Goal: Check status: Check status

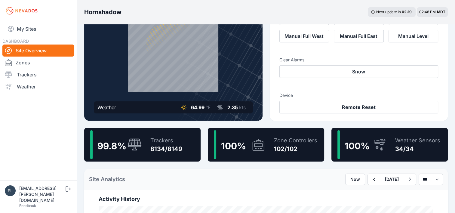
scroll to position [60, 0]
click at [163, 142] on div "Trackers" at bounding box center [166, 140] width 32 height 8
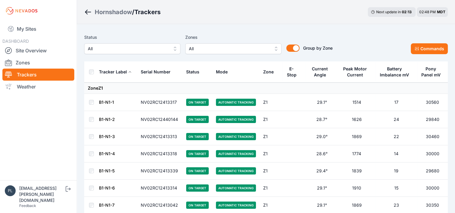
click at [122, 48] on span "All" at bounding box center [128, 48] width 81 height 7
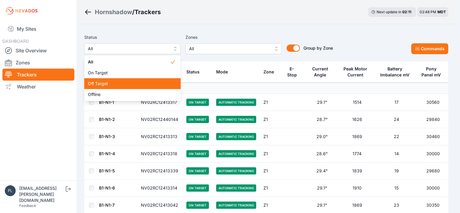
click at [109, 83] on span "Off Target" at bounding box center [129, 84] width 82 height 6
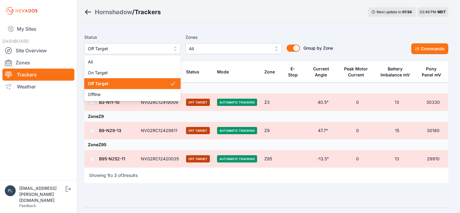
click at [143, 51] on span "Off Target" at bounding box center [128, 48] width 81 height 7
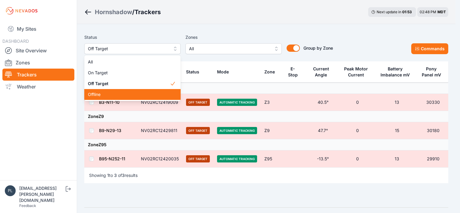
click at [117, 96] on span "Offline" at bounding box center [129, 94] width 82 height 6
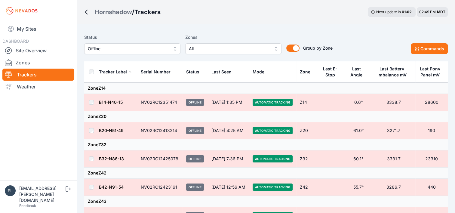
click at [7, 196] on img at bounding box center [10, 190] width 11 height 11
click at [40, 30] on link "My Sites" at bounding box center [38, 29] width 72 height 14
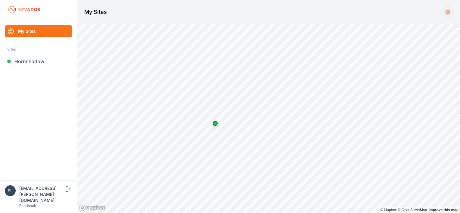
click at [446, 12] on icon at bounding box center [447, 12] width 7 height 7
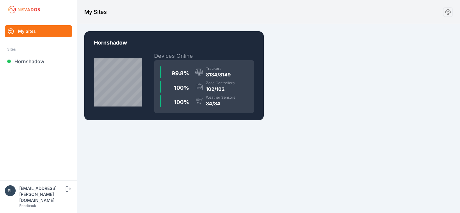
click at [30, 207] on link "Feedback" at bounding box center [27, 205] width 17 height 5
click at [102, 170] on body "My Sites Sites Hornshadow [EMAIL_ADDRESS][PERSON_NAME][DOMAIN_NAME] Feedback Lo…" at bounding box center [230, 106] width 460 height 213
click at [46, 59] on link "Hornshadow" at bounding box center [38, 61] width 67 height 12
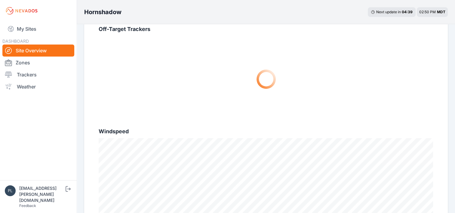
scroll to position [452, 0]
